Goal: Check status: Check status

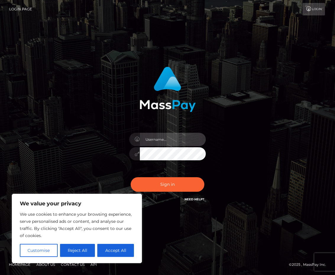
type input "rhai.club"
click at [244, 115] on div "rhai.club Sign in" at bounding box center [168, 137] width 284 height 151
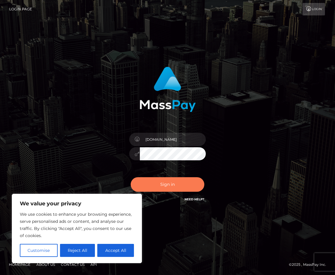
click at [180, 182] on button "Sign in" at bounding box center [168, 184] width 74 height 15
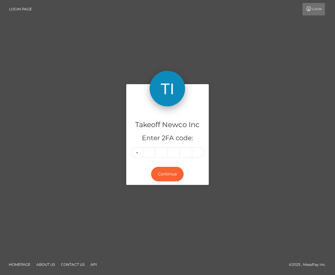
type input "9"
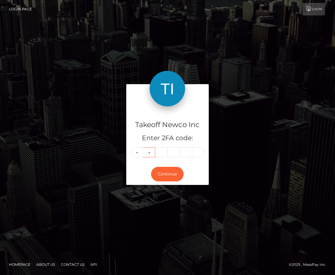
type input "1"
type input "0"
type input "3"
type input "8"
type input "5"
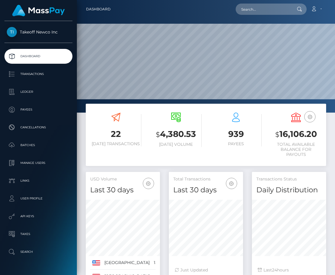
scroll to position [105, 74]
click at [19, 90] on p "Ledger" at bounding box center [38, 91] width 63 height 9
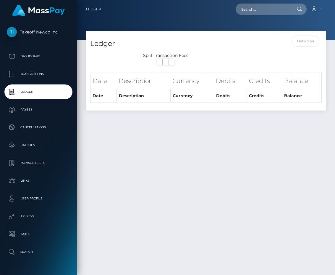
select select
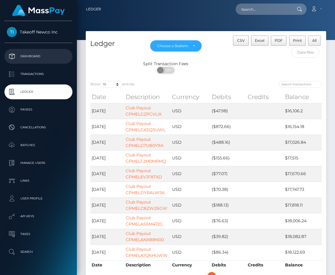
click at [22, 57] on p "Dashboard" at bounding box center [38, 56] width 63 height 9
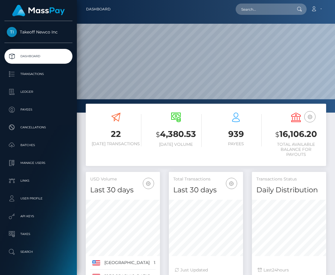
scroll to position [105, 74]
click at [291, 128] on h3 "$ 16,106.20" at bounding box center [296, 134] width 51 height 12
click at [310, 117] on icon "button" at bounding box center [310, 116] width 7 height 7
click at [295, 133] on link "USD Balance" at bounding box center [292, 135] width 47 height 11
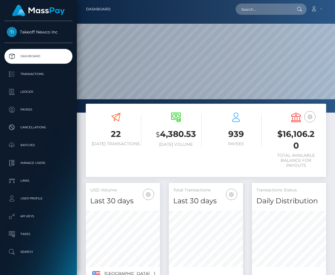
click at [294, 133] on h3 "$16,106.20" at bounding box center [296, 139] width 51 height 23
click at [293, 110] on div "USD Balance $16,106.20 Total Available Balance for Payouts" at bounding box center [296, 141] width 51 height 66
click at [296, 121] on icon at bounding box center [296, 116] width 9 height 9
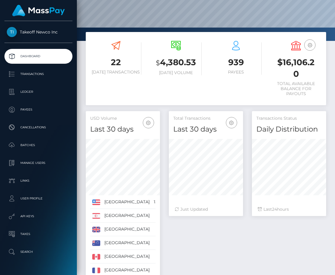
scroll to position [145, 0]
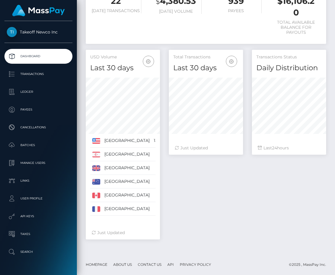
click at [107, 63] on h4 "Last 30 days" at bounding box center [122, 68] width 65 height 10
